Goal: Find contact information: Find contact information

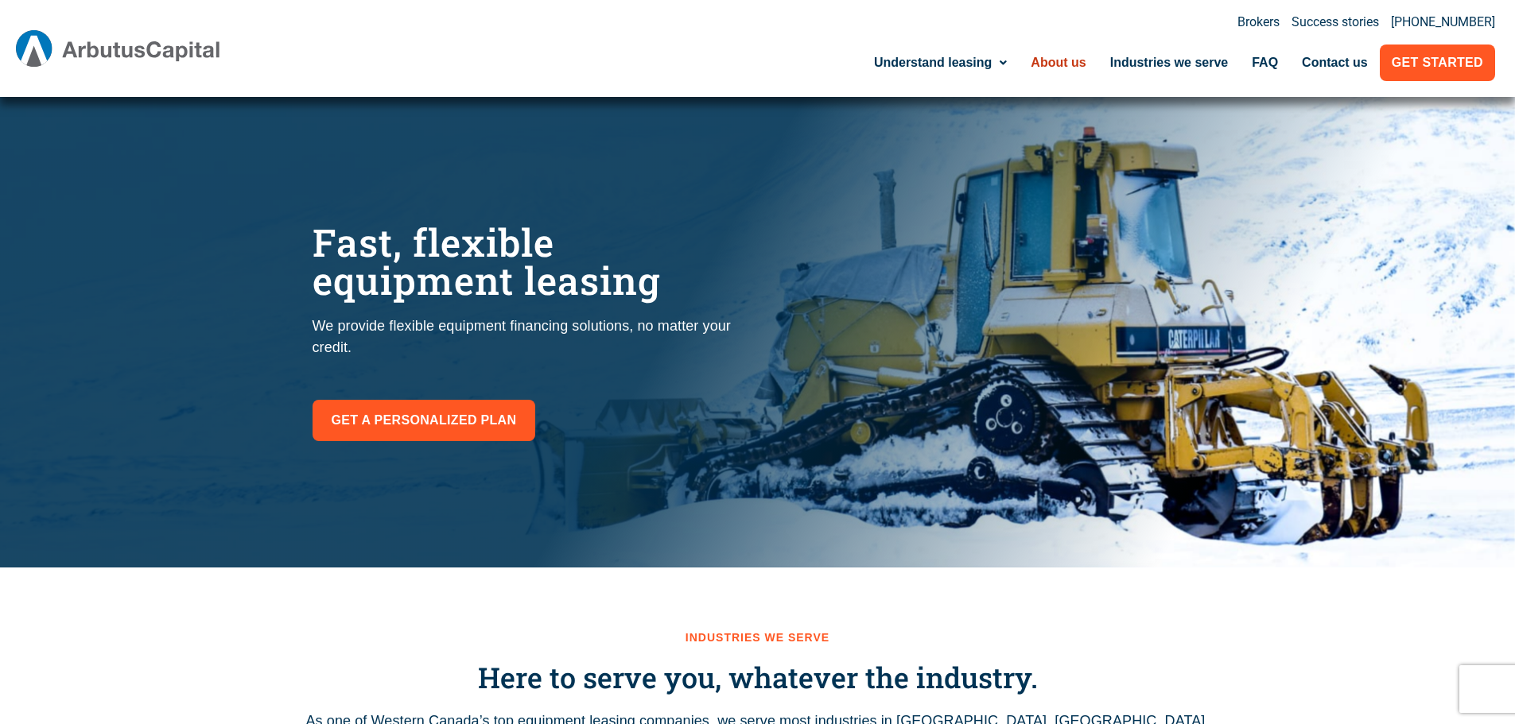
click at [1042, 68] on link "About us" at bounding box center [1058, 63] width 79 height 37
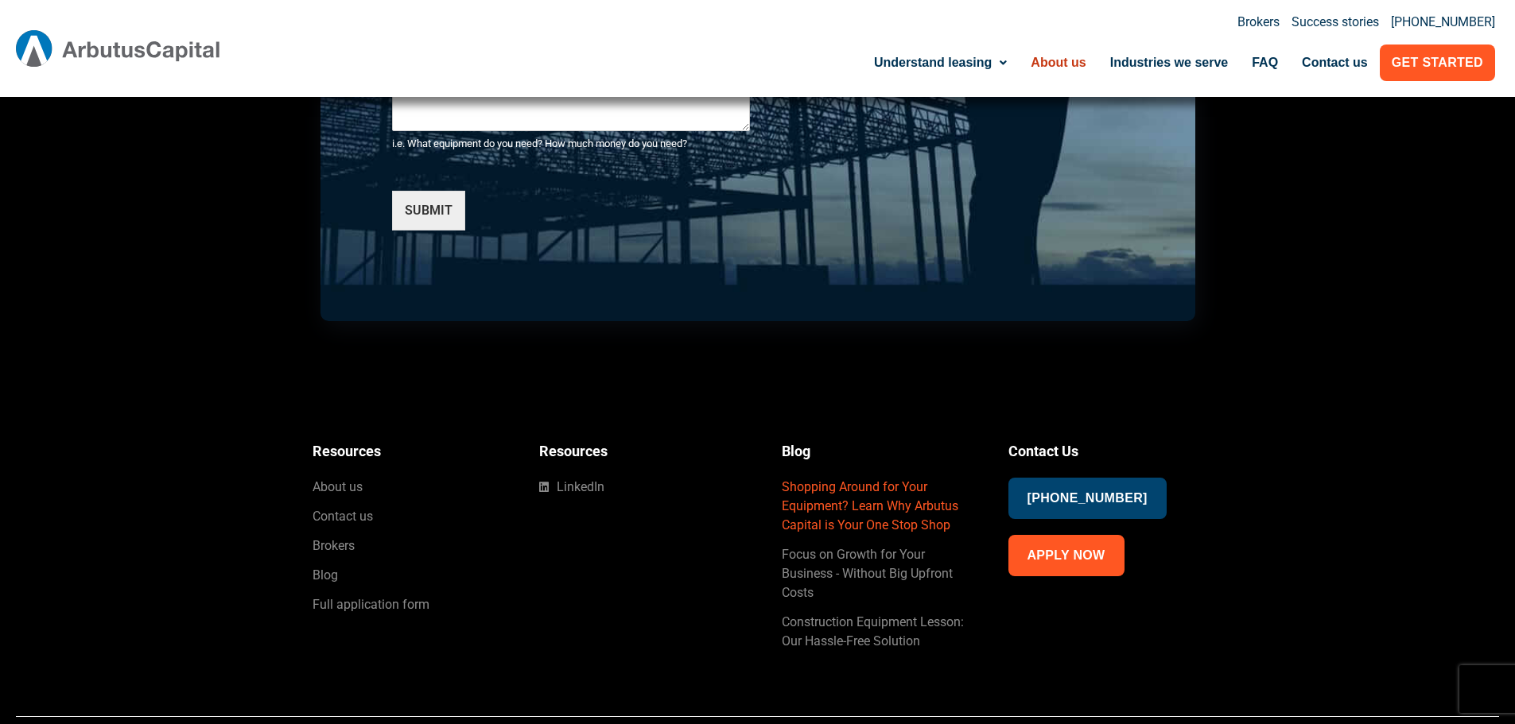
scroll to position [4093, 0]
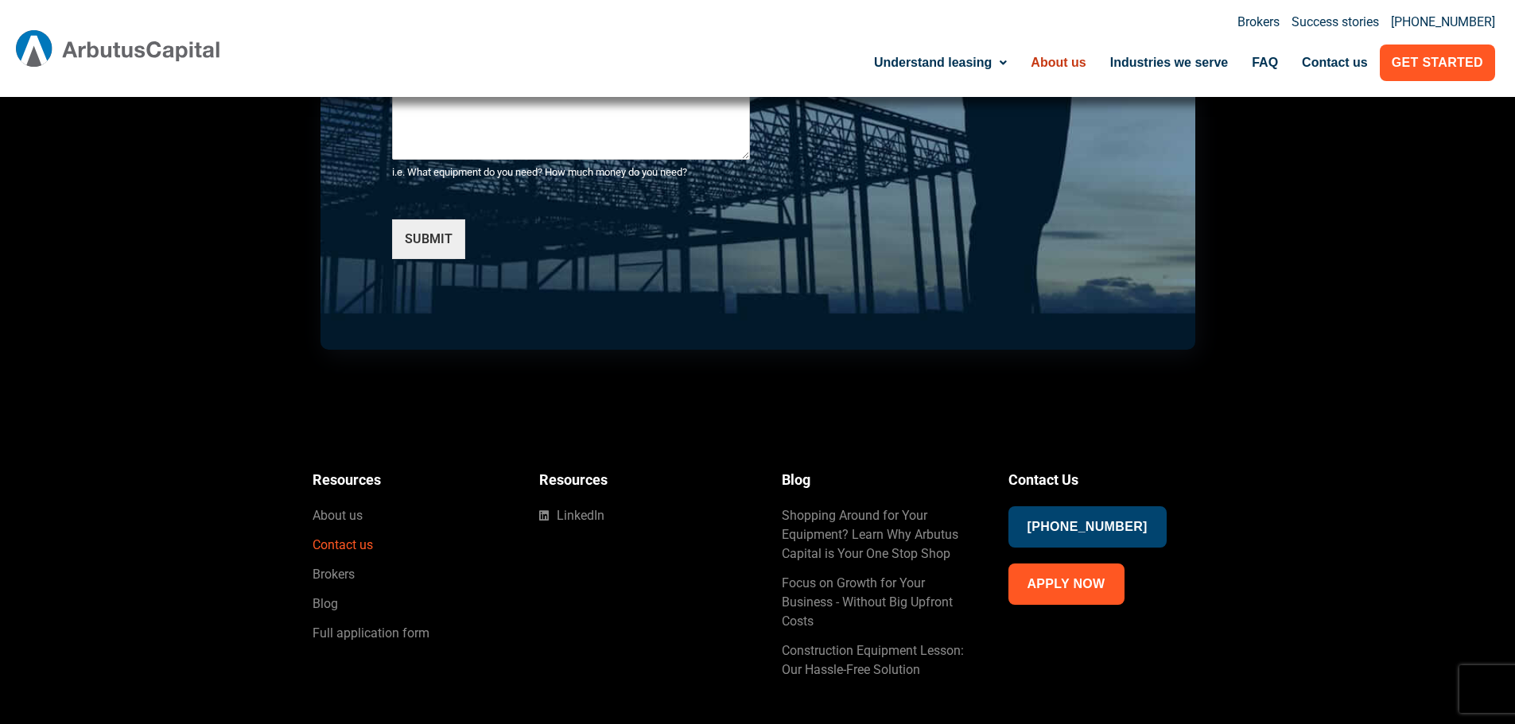
click at [327, 549] on span "Contact us" at bounding box center [342, 545] width 60 height 19
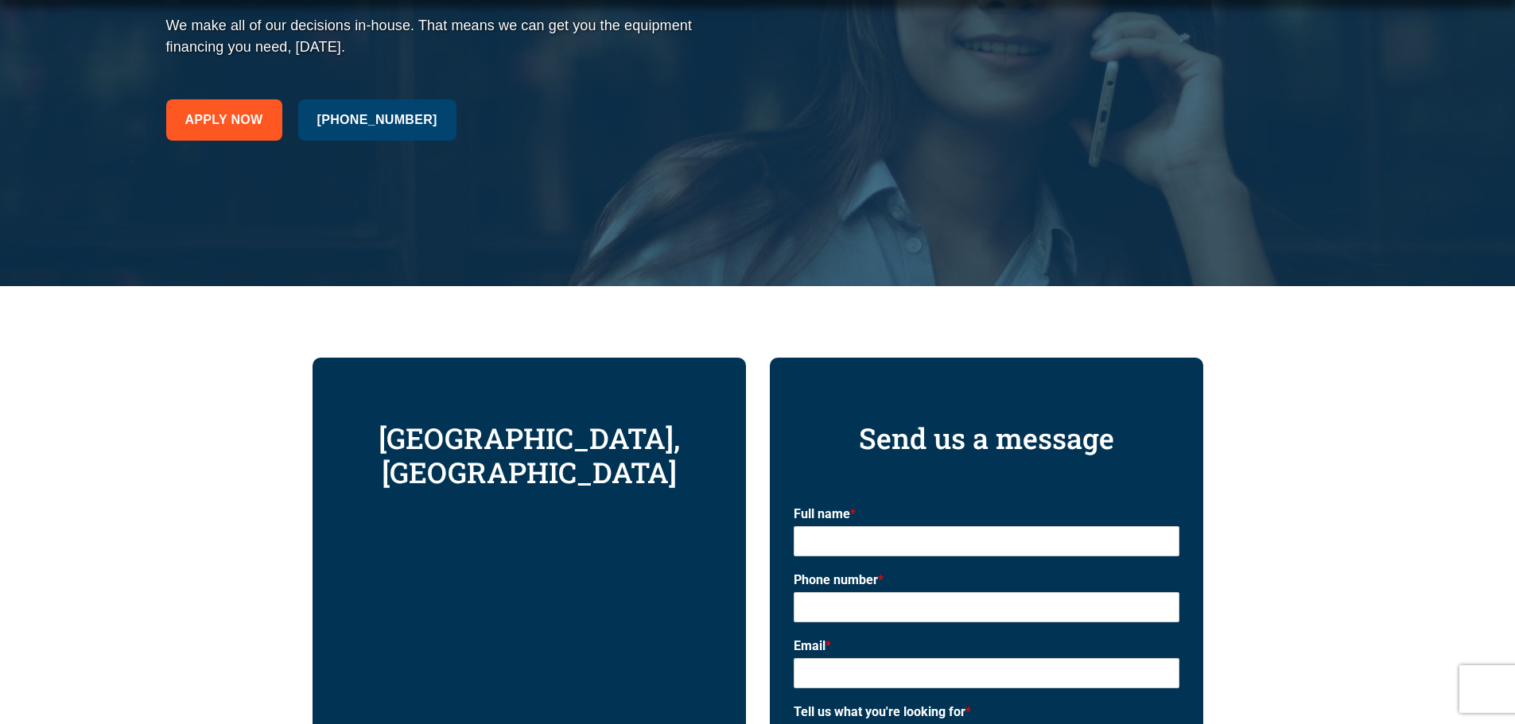
scroll to position [318, 0]
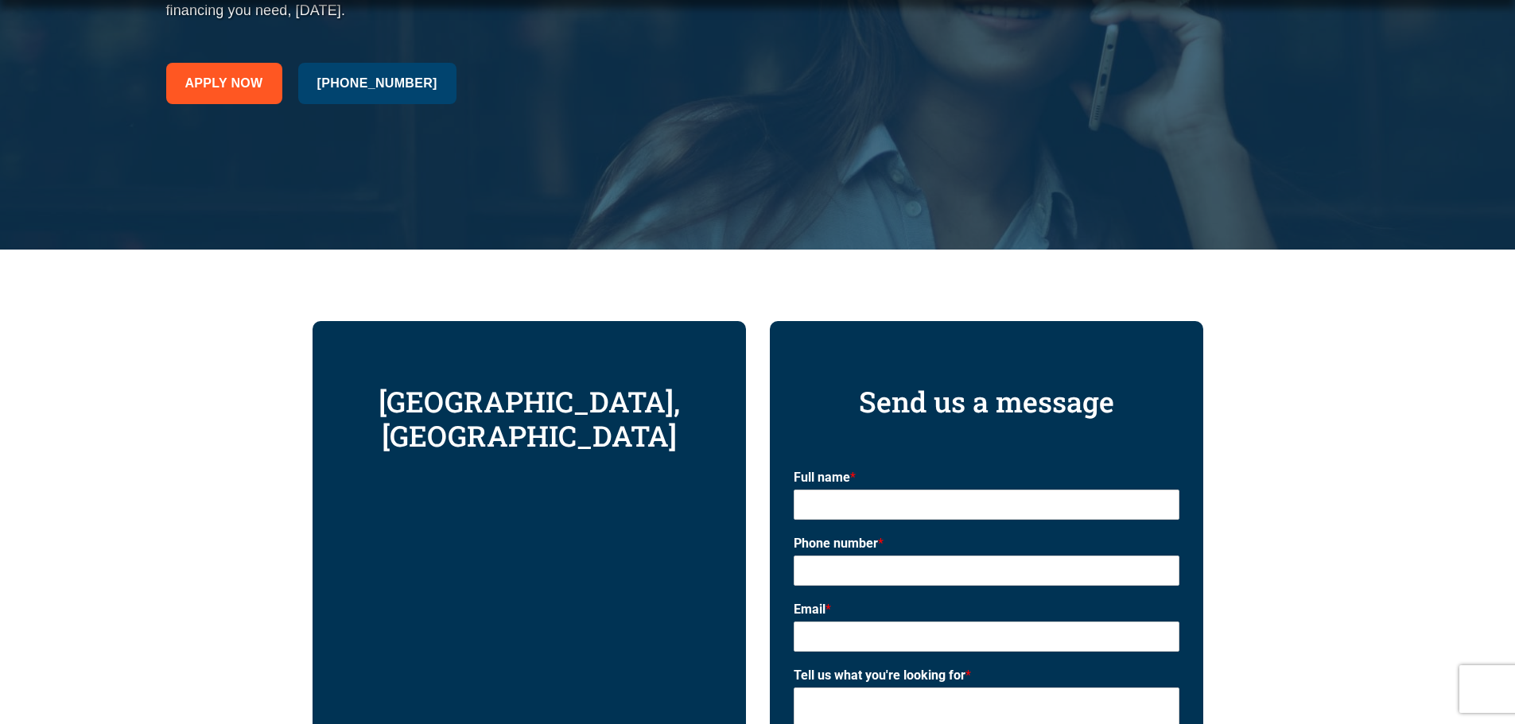
drag, startPoint x: 0, startPoint y: 0, endPoint x: 253, endPoint y: 541, distance: 596.9
click at [249, 539] on div "Vancouver, Canada Visit us Suite 1530, 355 Burrard St. Vancouver, BC V6C 2G8 Ca…" at bounding box center [757, 714] width 1515 height 929
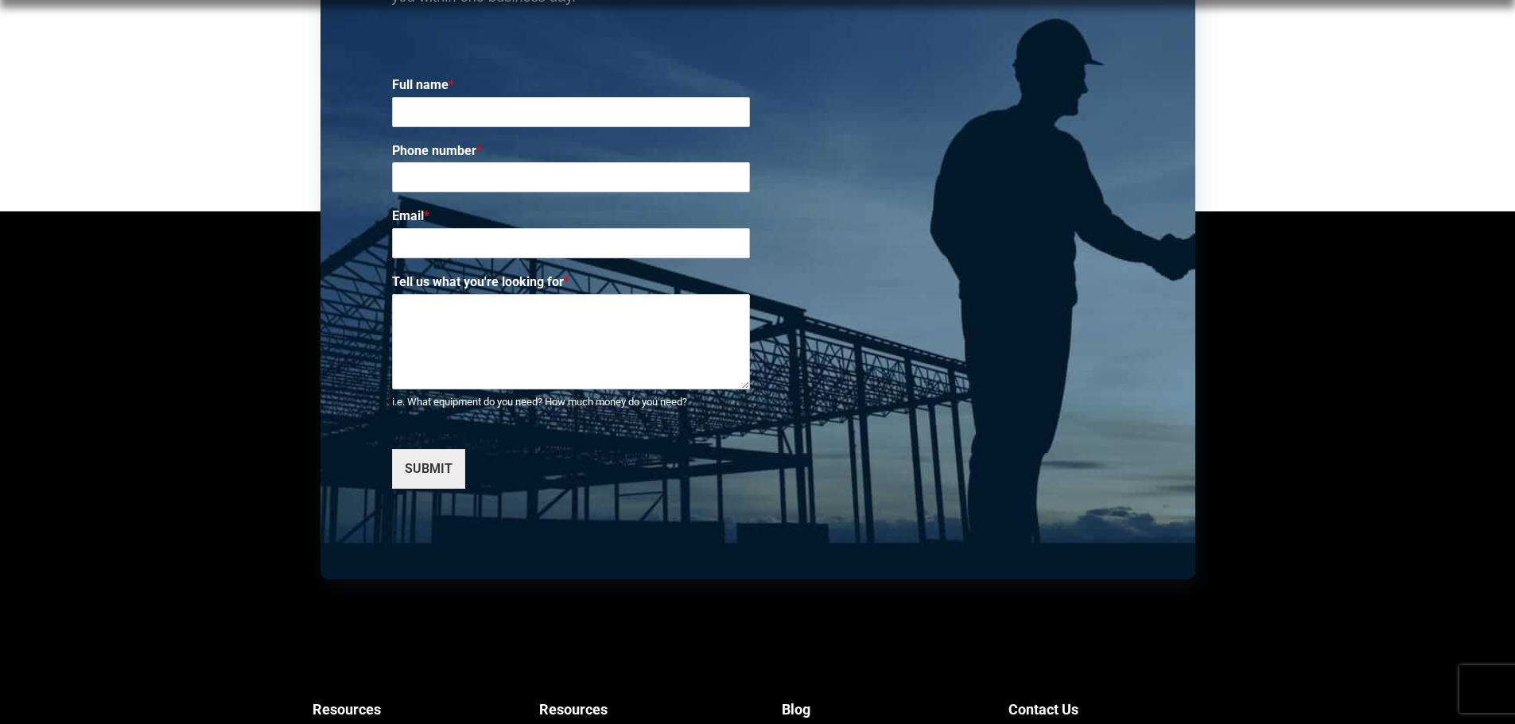
scroll to position [3201, 0]
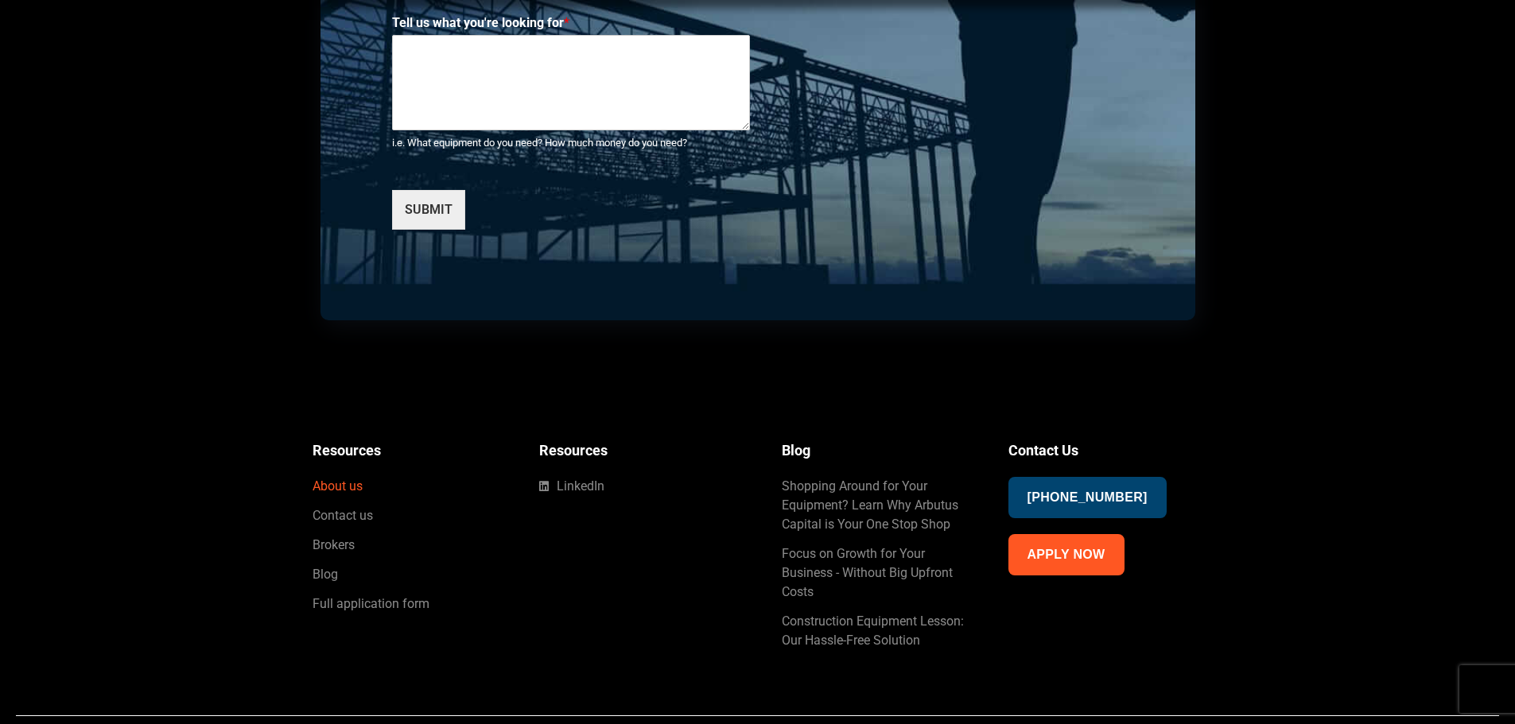
click at [351, 477] on span "About us" at bounding box center [337, 486] width 50 height 19
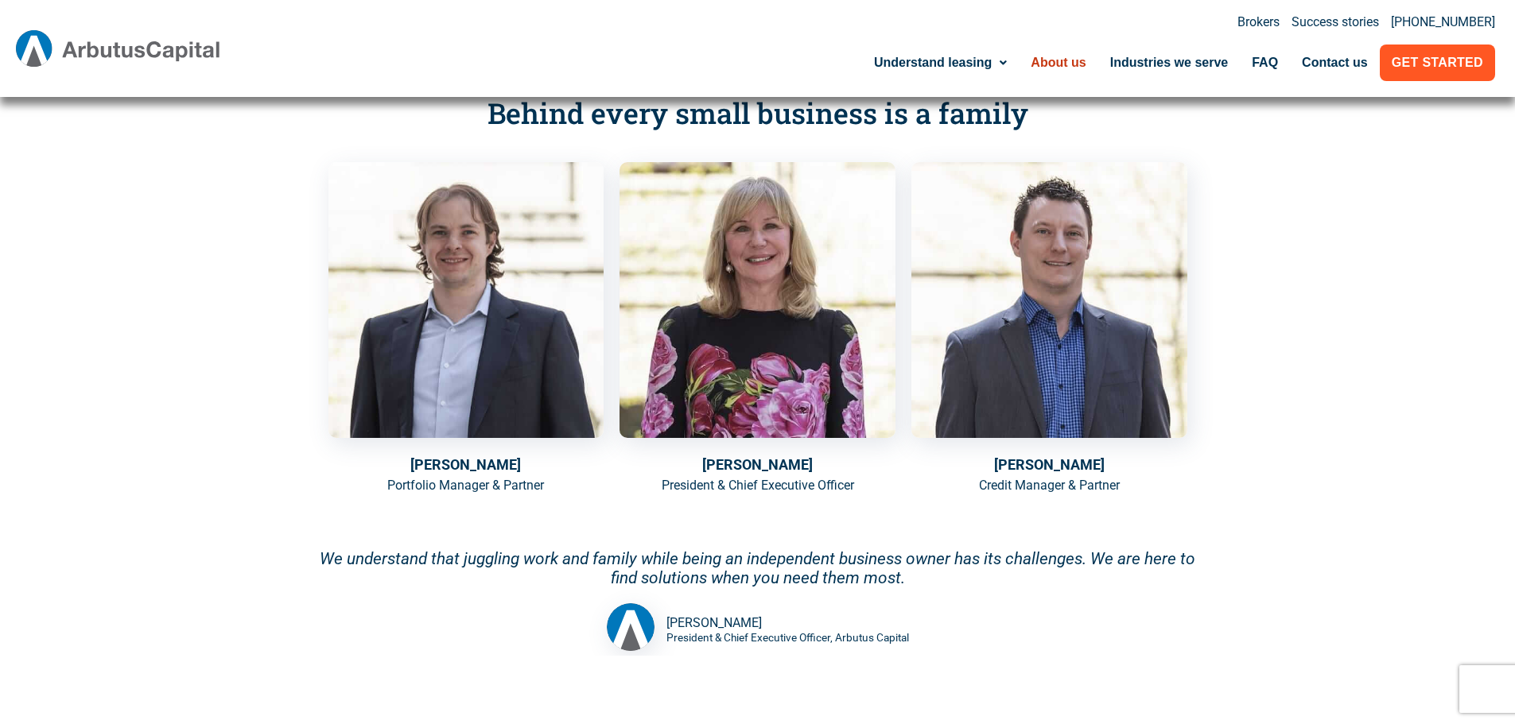
scroll to position [992, 0]
